Goal: Task Accomplishment & Management: Manage account settings

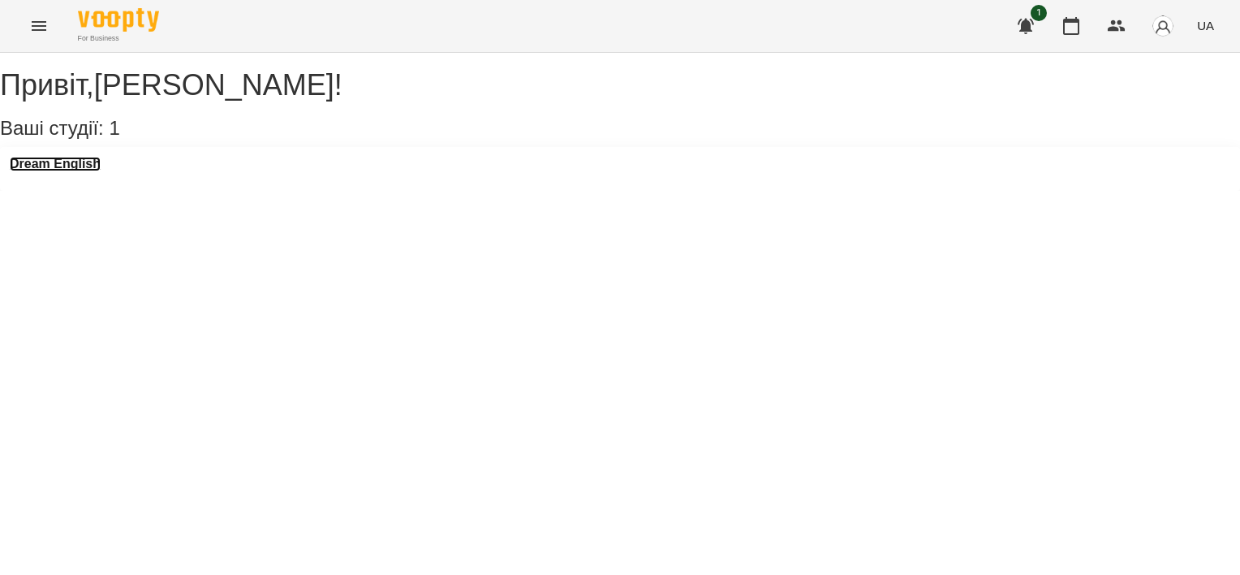
click at [36, 171] on h3 "Dream English" at bounding box center [55, 164] width 91 height 15
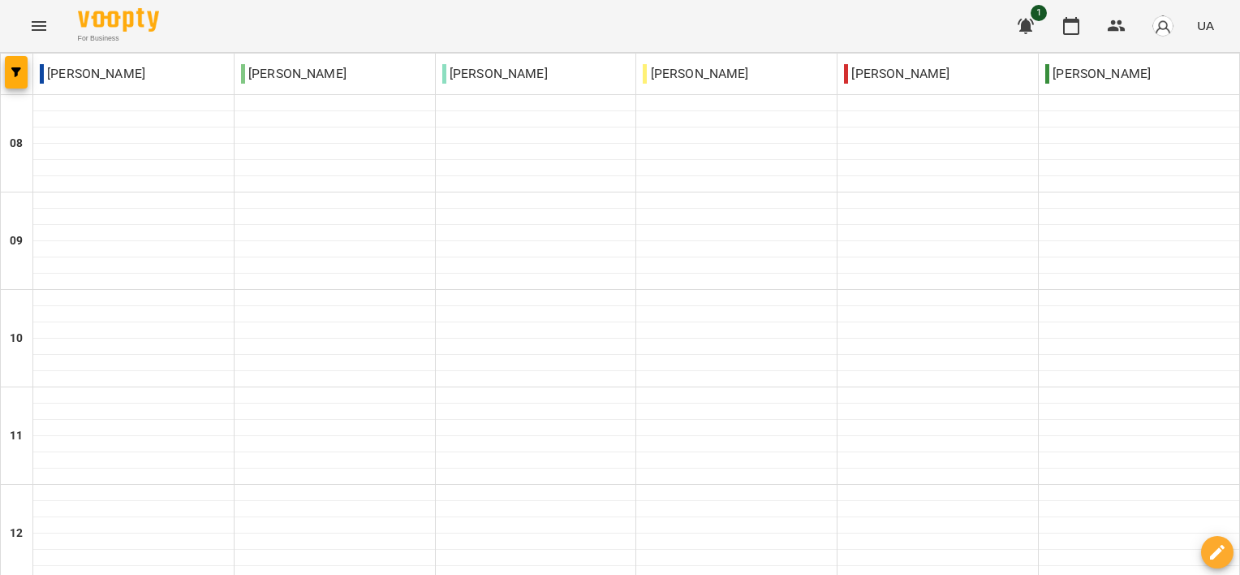
scroll to position [412, 0]
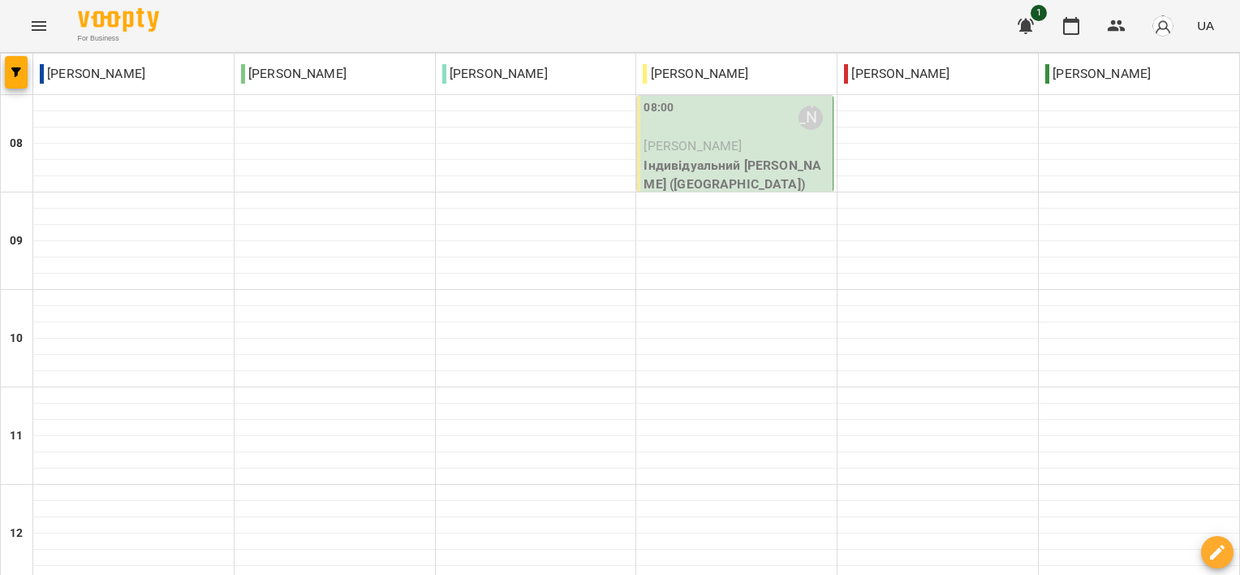
click at [711, 136] on p "[PERSON_NAME]" at bounding box center [736, 145] width 186 height 19
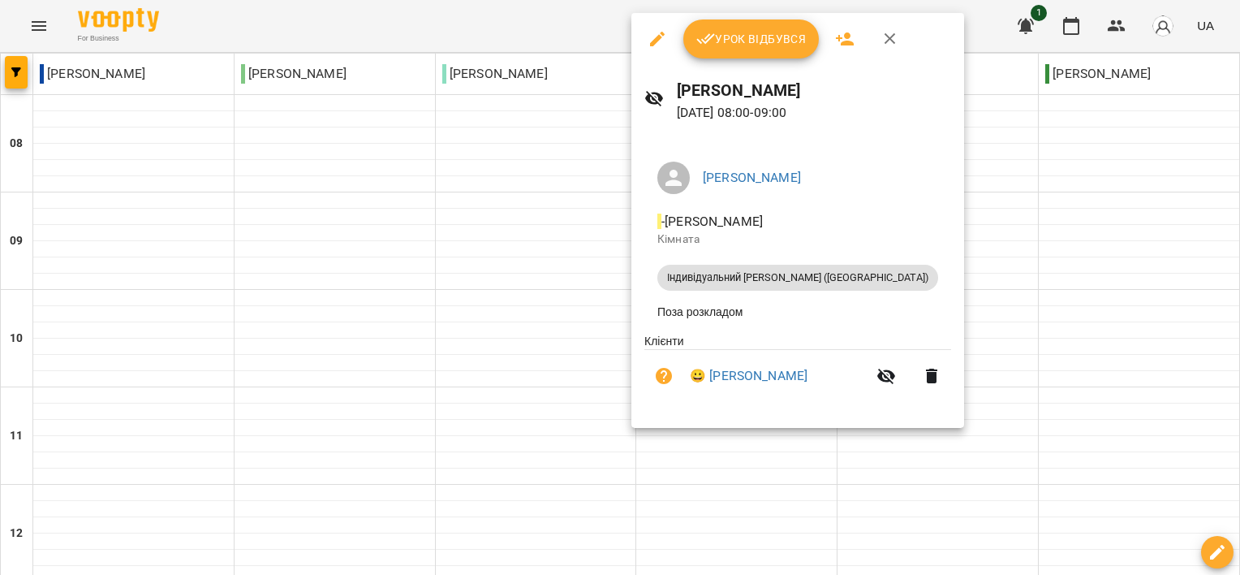
click at [727, 36] on span "Урок відбувся" at bounding box center [751, 38] width 110 height 19
